Goal: Information Seeking & Learning: Learn about a topic

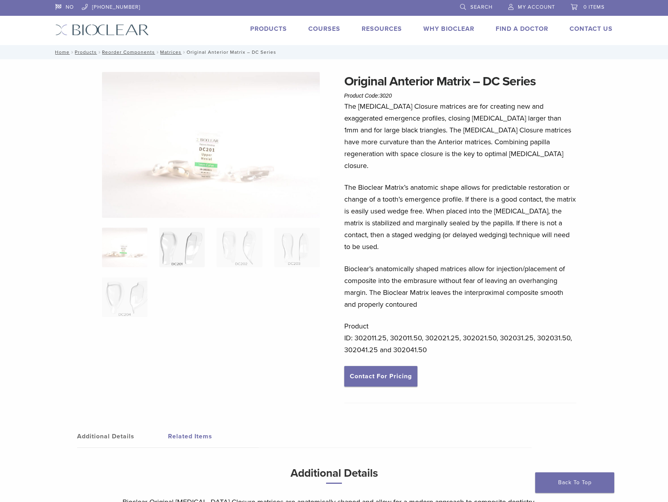
click at [176, 245] on img at bounding box center [181, 248] width 45 height 40
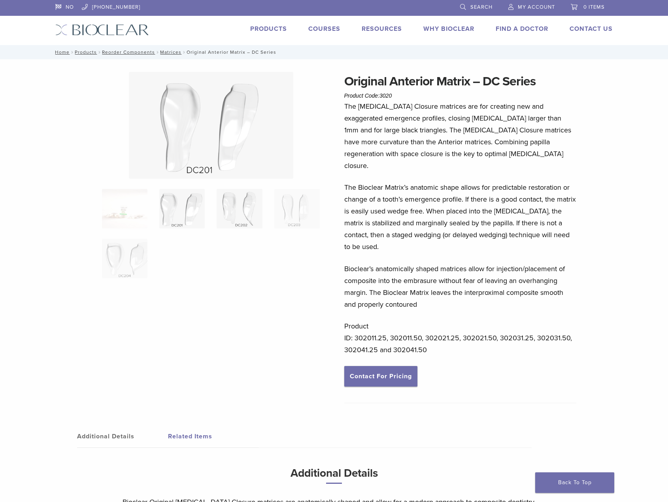
click at [247, 215] on img at bounding box center [239, 209] width 45 height 40
click at [176, 203] on img at bounding box center [181, 209] width 45 height 40
click at [245, 207] on img at bounding box center [239, 209] width 45 height 40
click at [185, 206] on img at bounding box center [181, 209] width 45 height 40
click at [234, 207] on img at bounding box center [239, 209] width 45 height 40
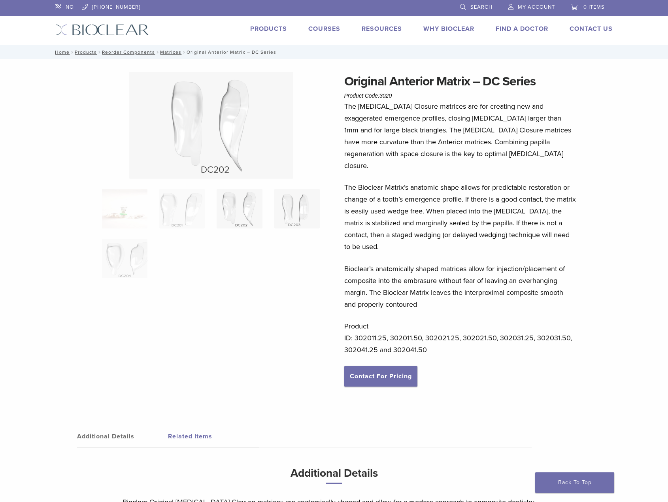
click at [299, 214] on img at bounding box center [296, 209] width 45 height 40
click at [174, 192] on img at bounding box center [181, 199] width 45 height 40
click at [249, 212] on img at bounding box center [239, 209] width 45 height 40
click at [140, 263] on img at bounding box center [124, 259] width 45 height 40
click at [195, 202] on img at bounding box center [181, 199] width 45 height 40
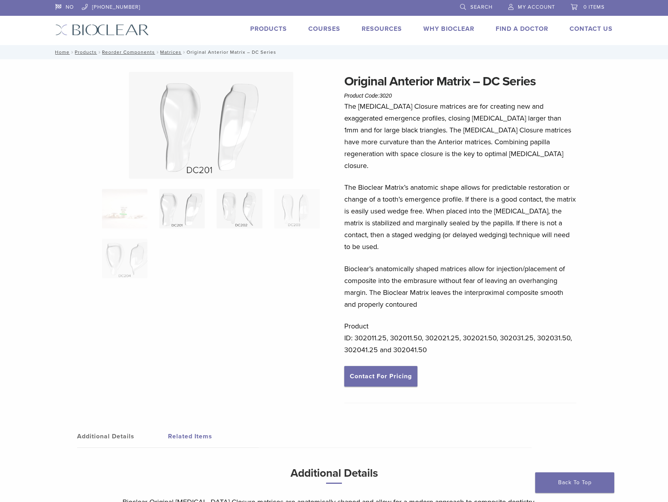
click at [230, 194] on img at bounding box center [239, 209] width 45 height 40
click at [293, 209] on img at bounding box center [296, 209] width 45 height 40
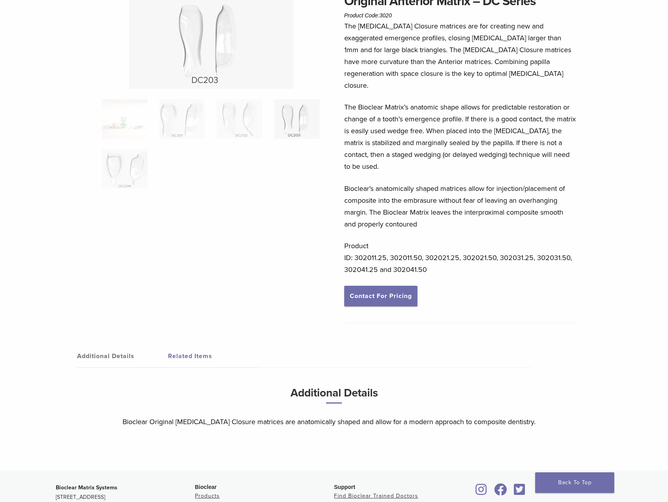
scroll to position [119, 0]
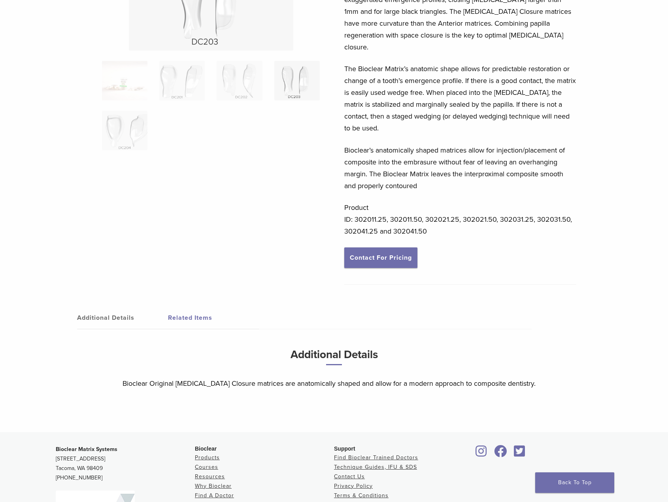
click at [108, 307] on link "Additional Details" at bounding box center [122, 318] width 91 height 22
click at [199, 307] on link "Related Items" at bounding box center [213, 318] width 91 height 22
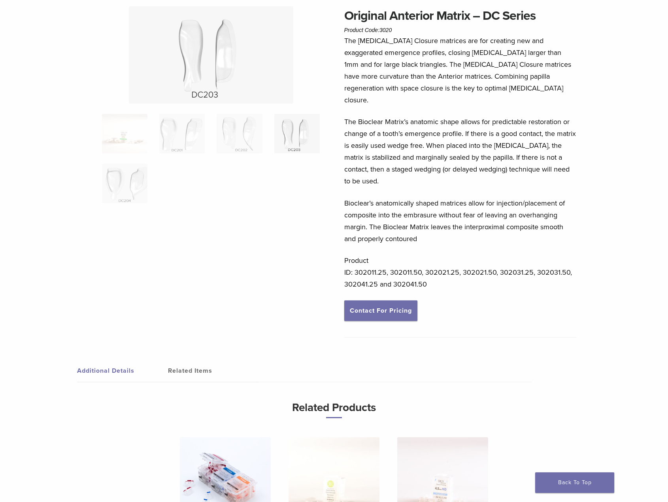
scroll to position [0, 0]
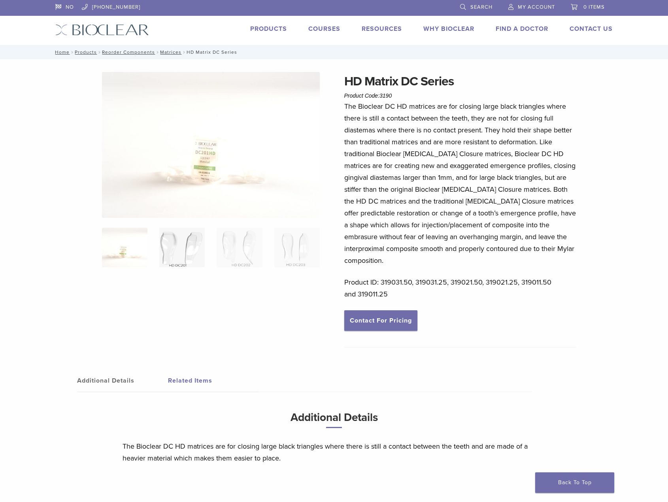
click at [174, 249] on img at bounding box center [181, 248] width 45 height 40
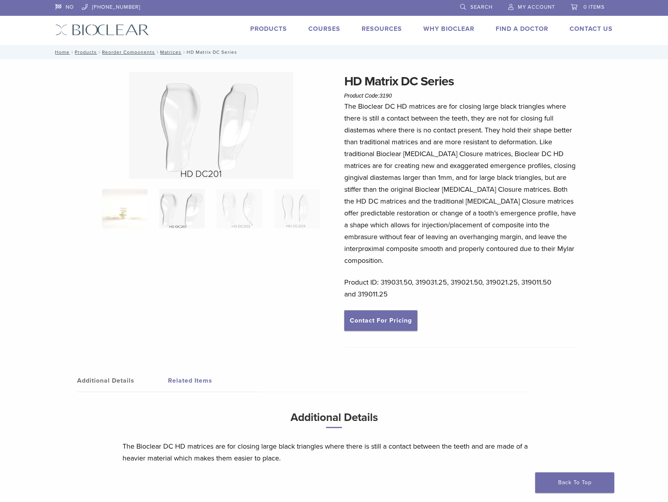
click at [140, 210] on img at bounding box center [124, 209] width 45 height 40
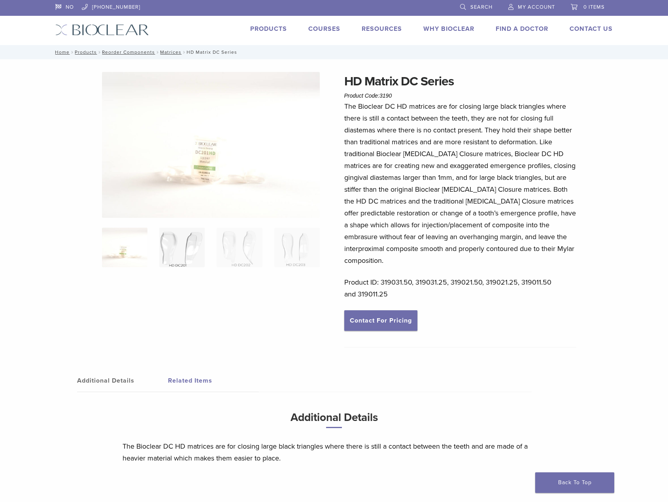
click at [185, 254] on img at bounding box center [181, 248] width 45 height 40
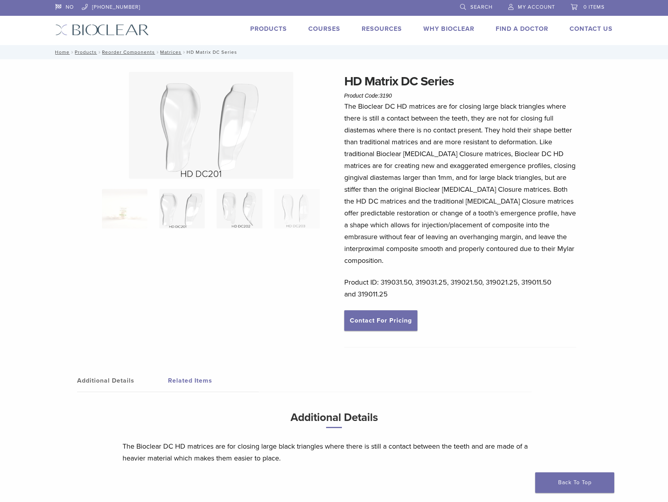
click at [245, 214] on img at bounding box center [239, 209] width 45 height 40
click at [291, 208] on img at bounding box center [296, 209] width 45 height 40
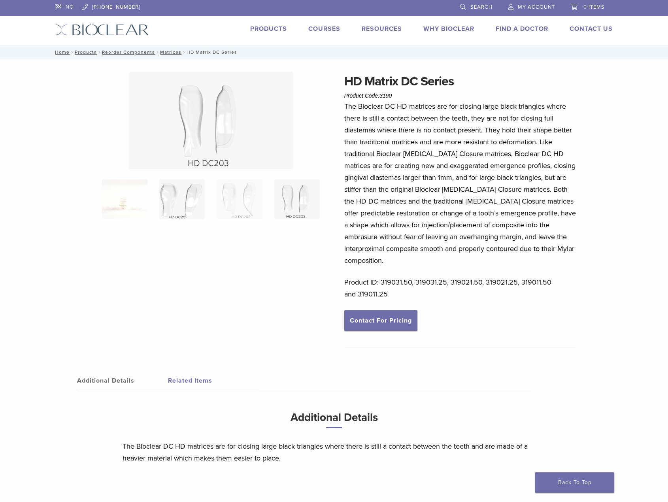
click at [179, 200] on img at bounding box center [181, 199] width 45 height 40
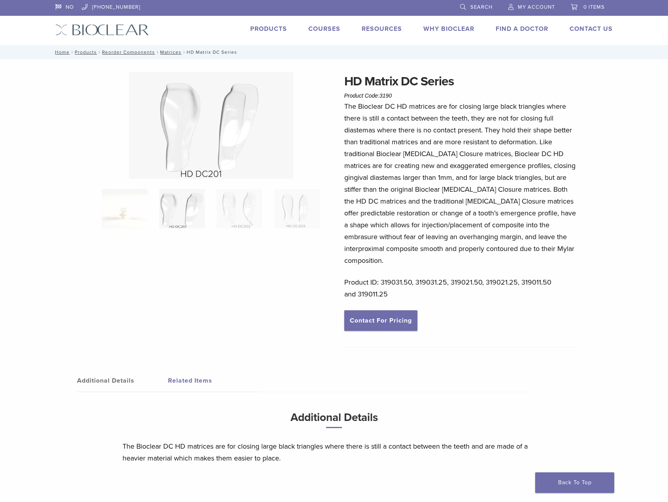
click at [174, 215] on img at bounding box center [181, 209] width 45 height 40
click at [248, 211] on img at bounding box center [239, 209] width 45 height 40
click at [297, 208] on img at bounding box center [296, 209] width 45 height 40
